Goal: Information Seeking & Learning: Learn about a topic

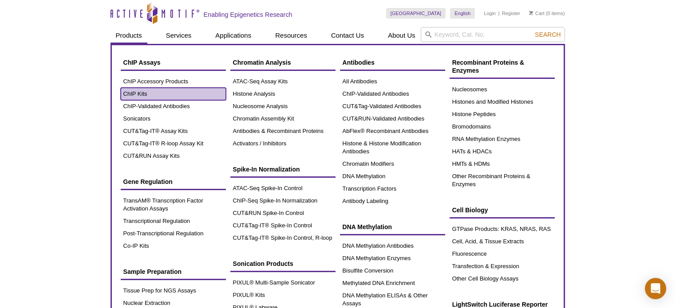
click at [152, 92] on link "ChIP Kits" at bounding box center [173, 94] width 105 height 12
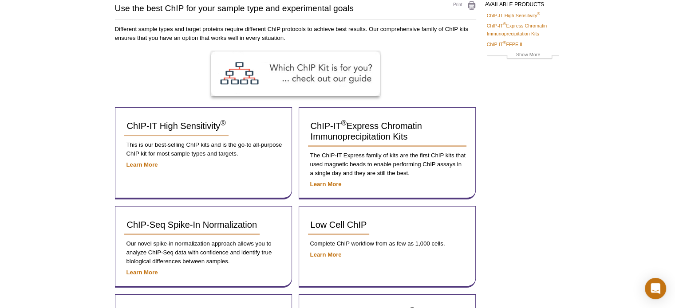
scroll to position [75, 0]
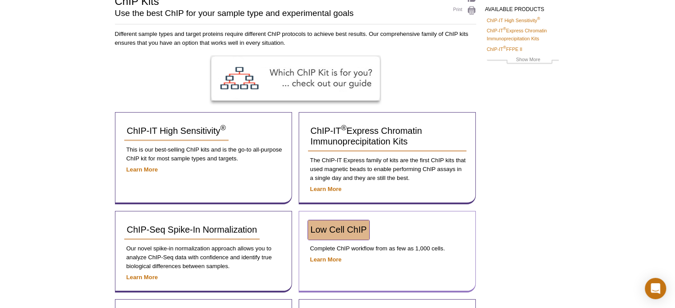
click at [338, 229] on span "Low Cell ChIP" at bounding box center [339, 230] width 56 height 10
